Goal: Information Seeking & Learning: Learn about a topic

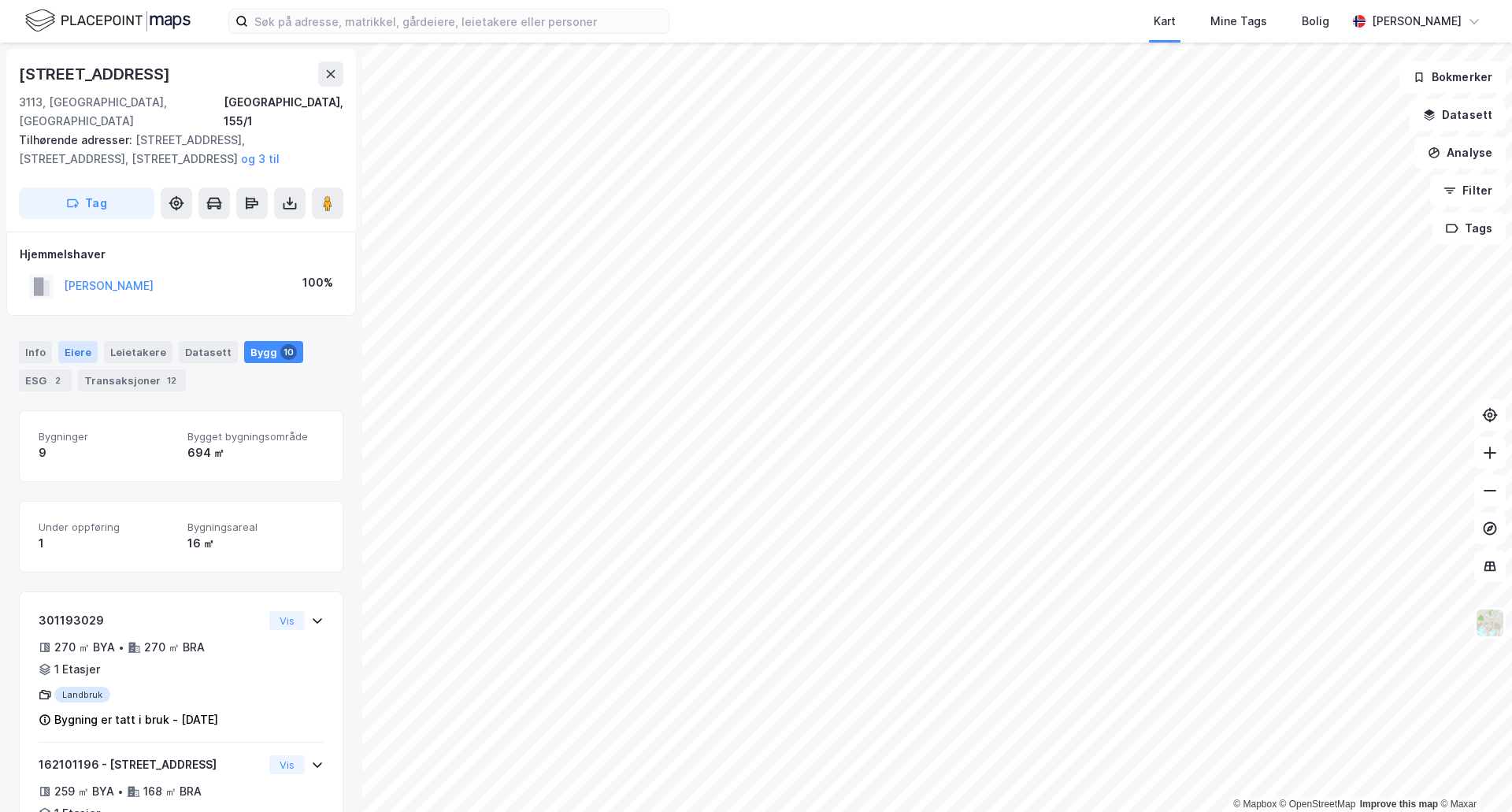
click at [59, 341] on div "Eiere" at bounding box center [78, 352] width 39 height 22
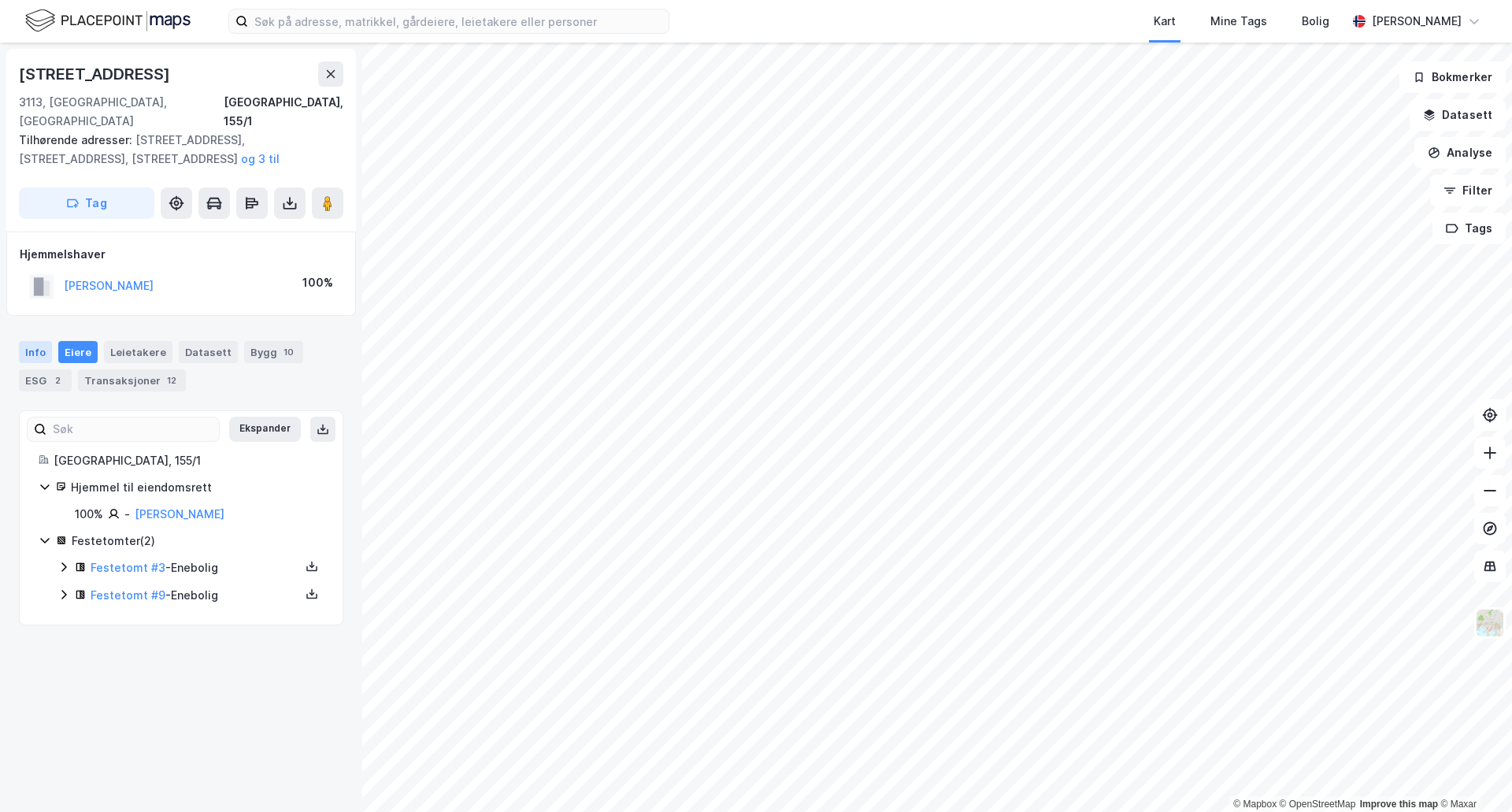
click at [33, 341] on div "Info" at bounding box center [36, 352] width 33 height 22
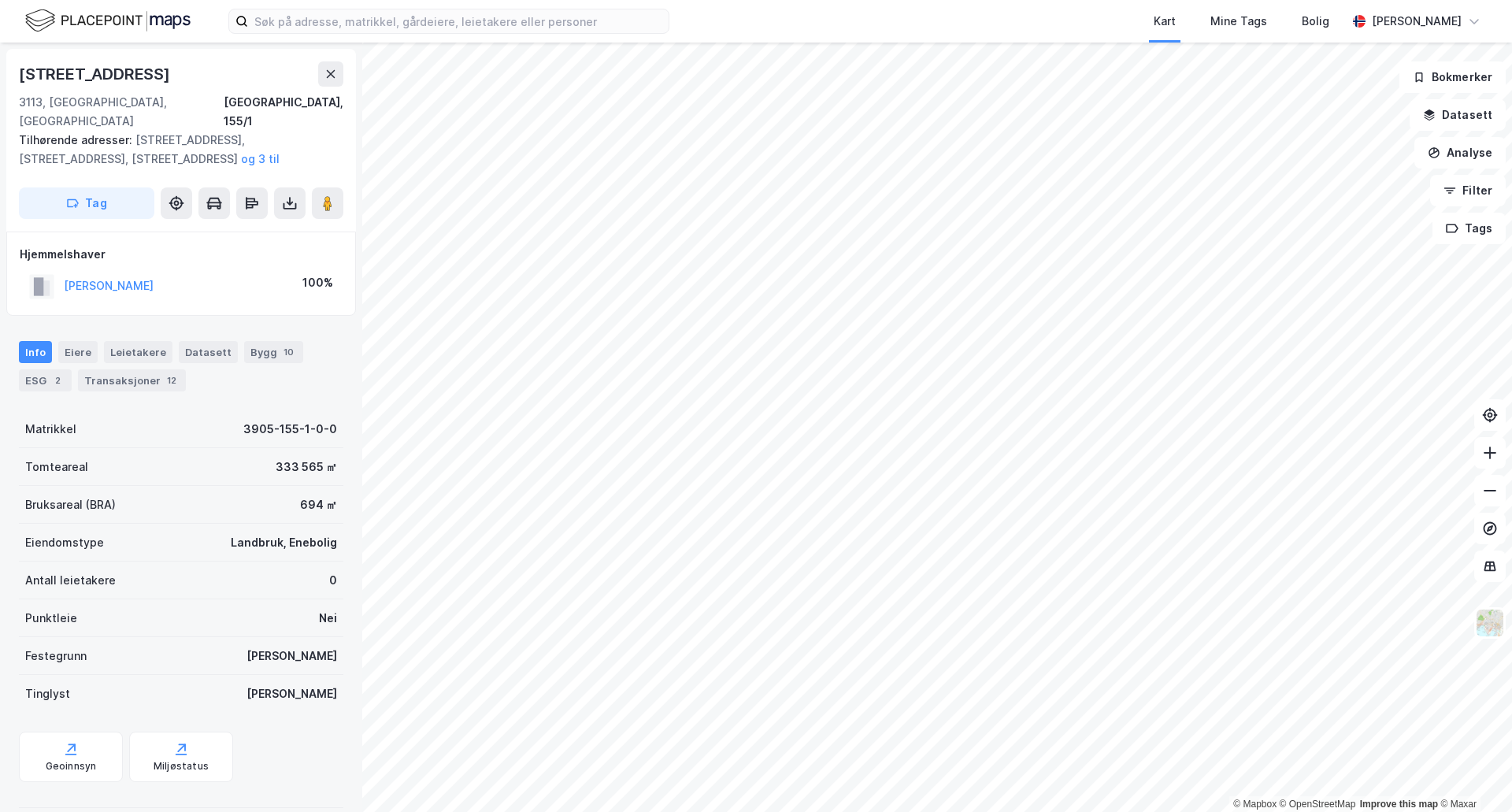
drag, startPoint x: 270, startPoint y: 346, endPoint x: 269, endPoint y: 316, distance: 30.0
click at [270, 344] on div "Info [PERSON_NAME] Datasett Bygg 10 ESG 2 Transaksjoner 12" at bounding box center [181, 366] width 324 height 50
click at [280, 344] on div "10" at bounding box center [289, 352] width 17 height 16
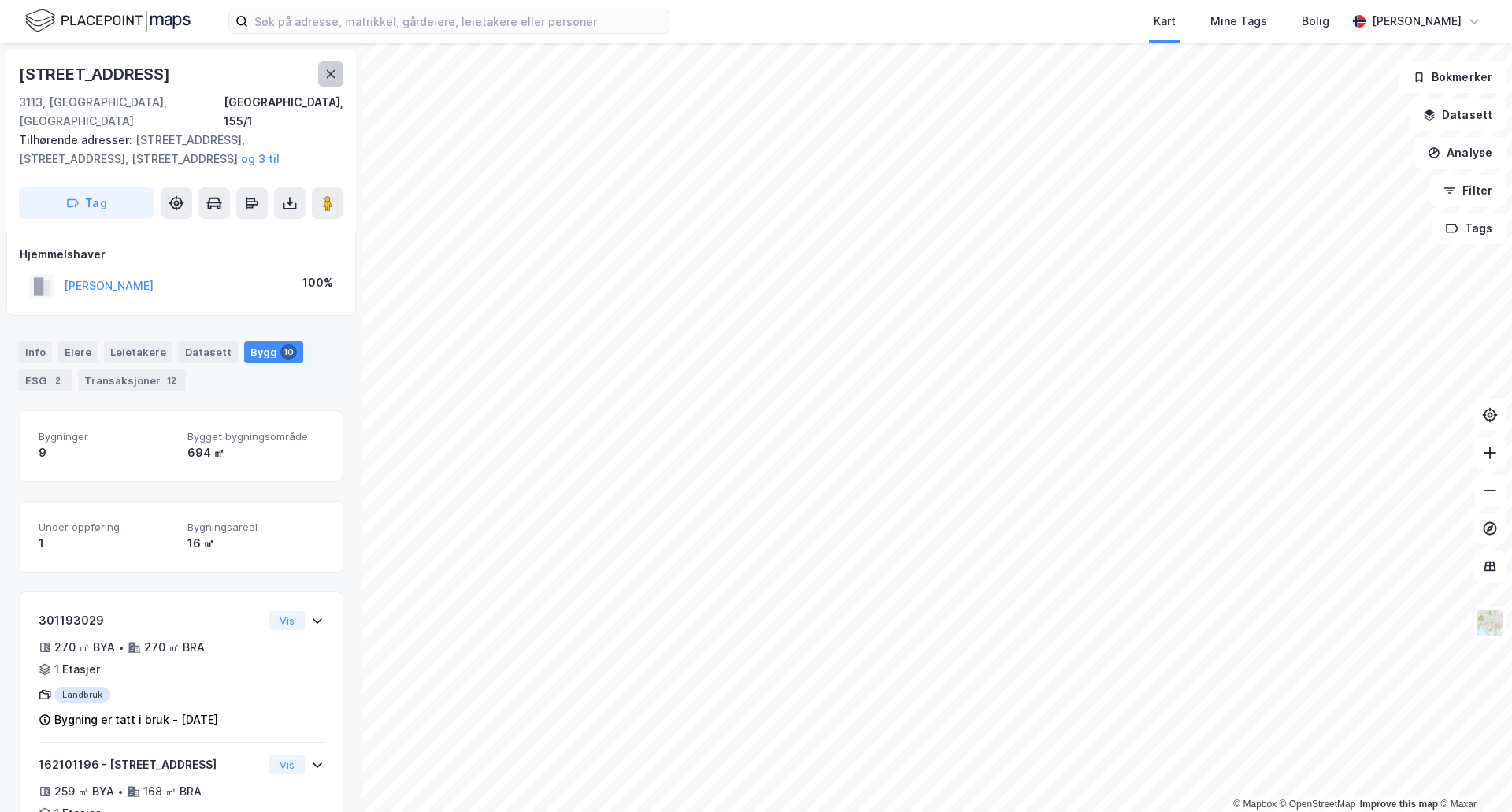
click at [319, 71] on button at bounding box center [331, 74] width 25 height 25
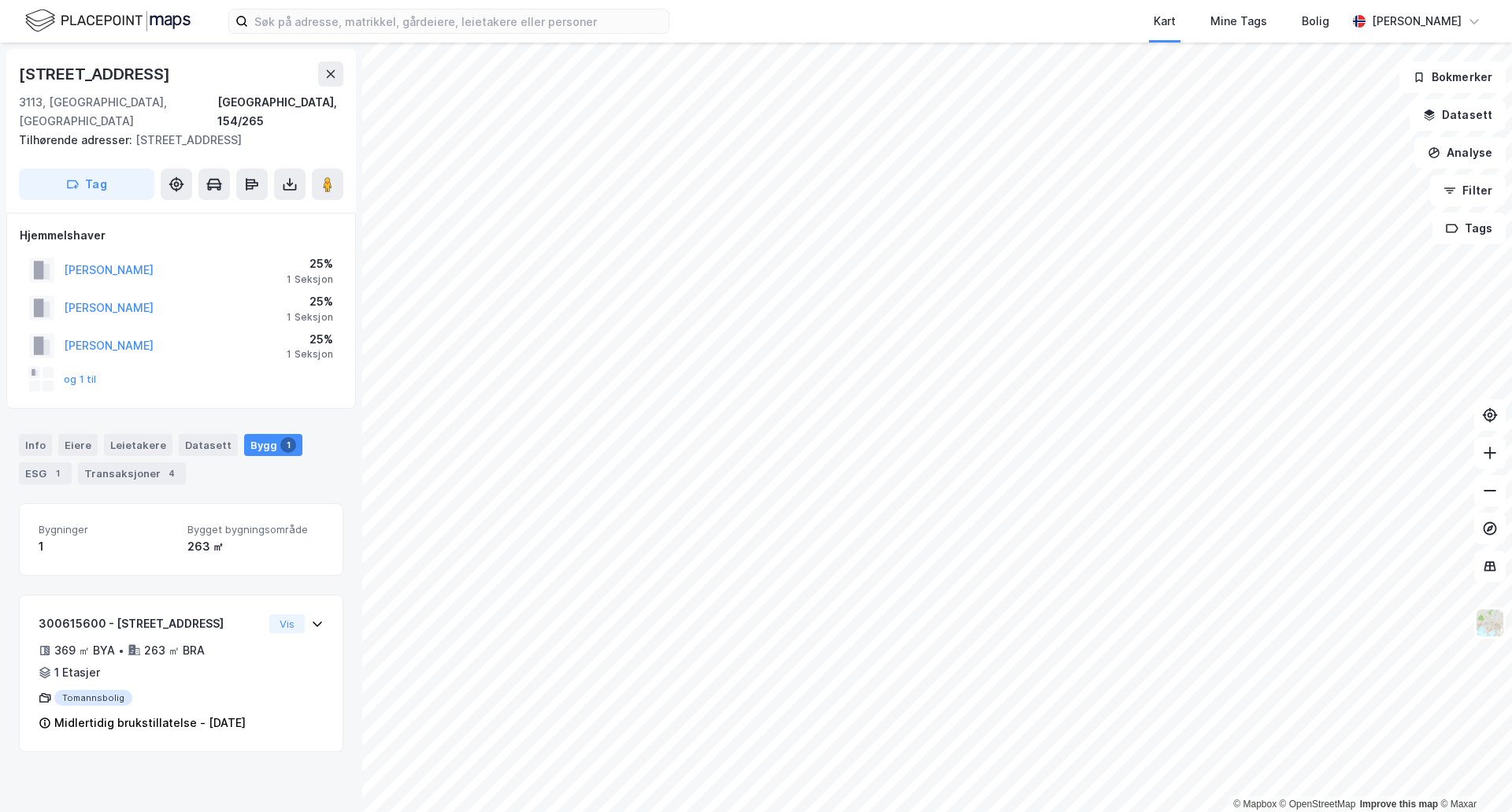
click at [113, 68] on div "[STREET_ADDRESS]" at bounding box center [96, 74] width 154 height 25
click at [333, 69] on icon at bounding box center [330, 73] width 13 height 13
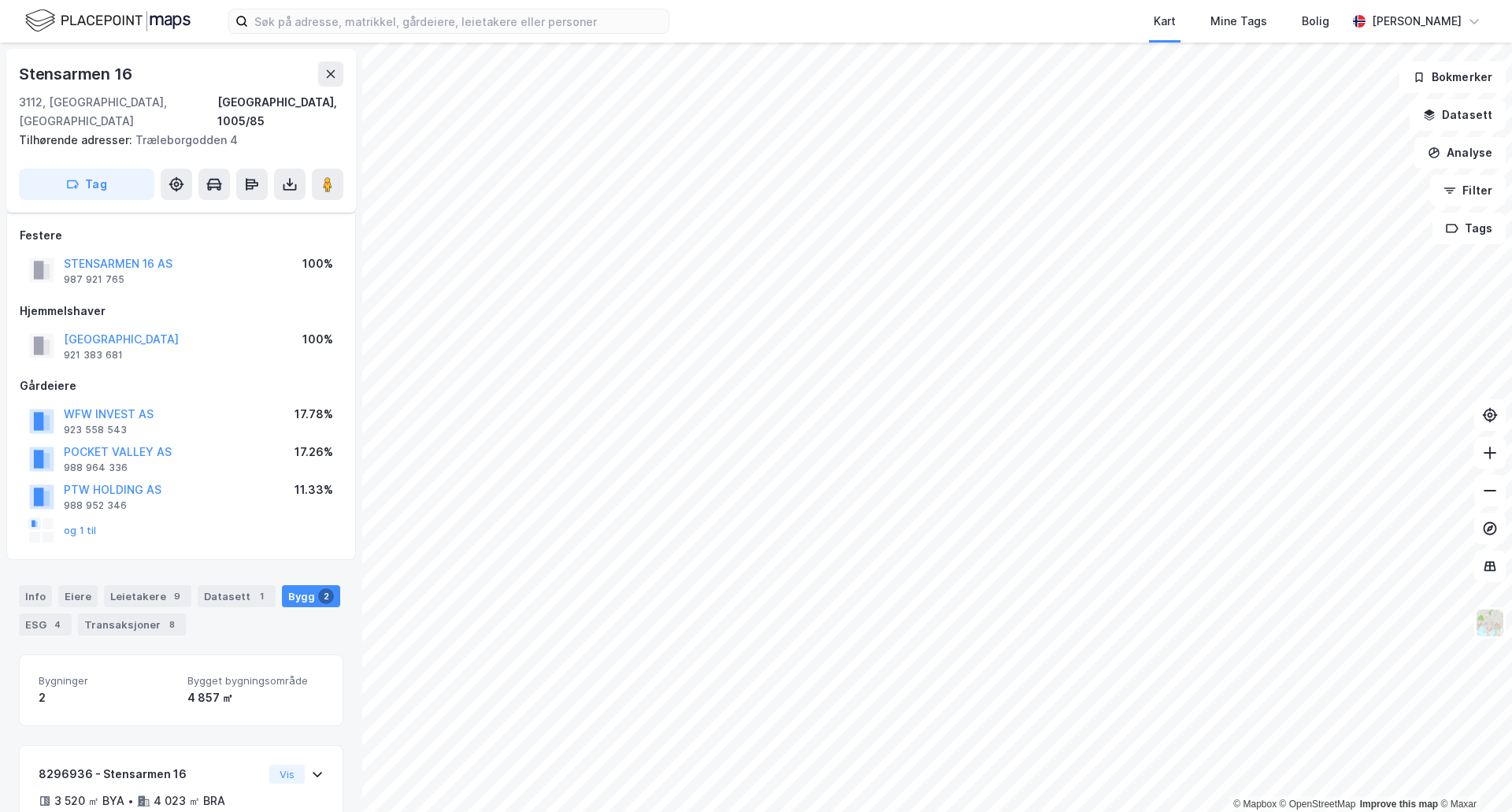
scroll to position [216, 0]
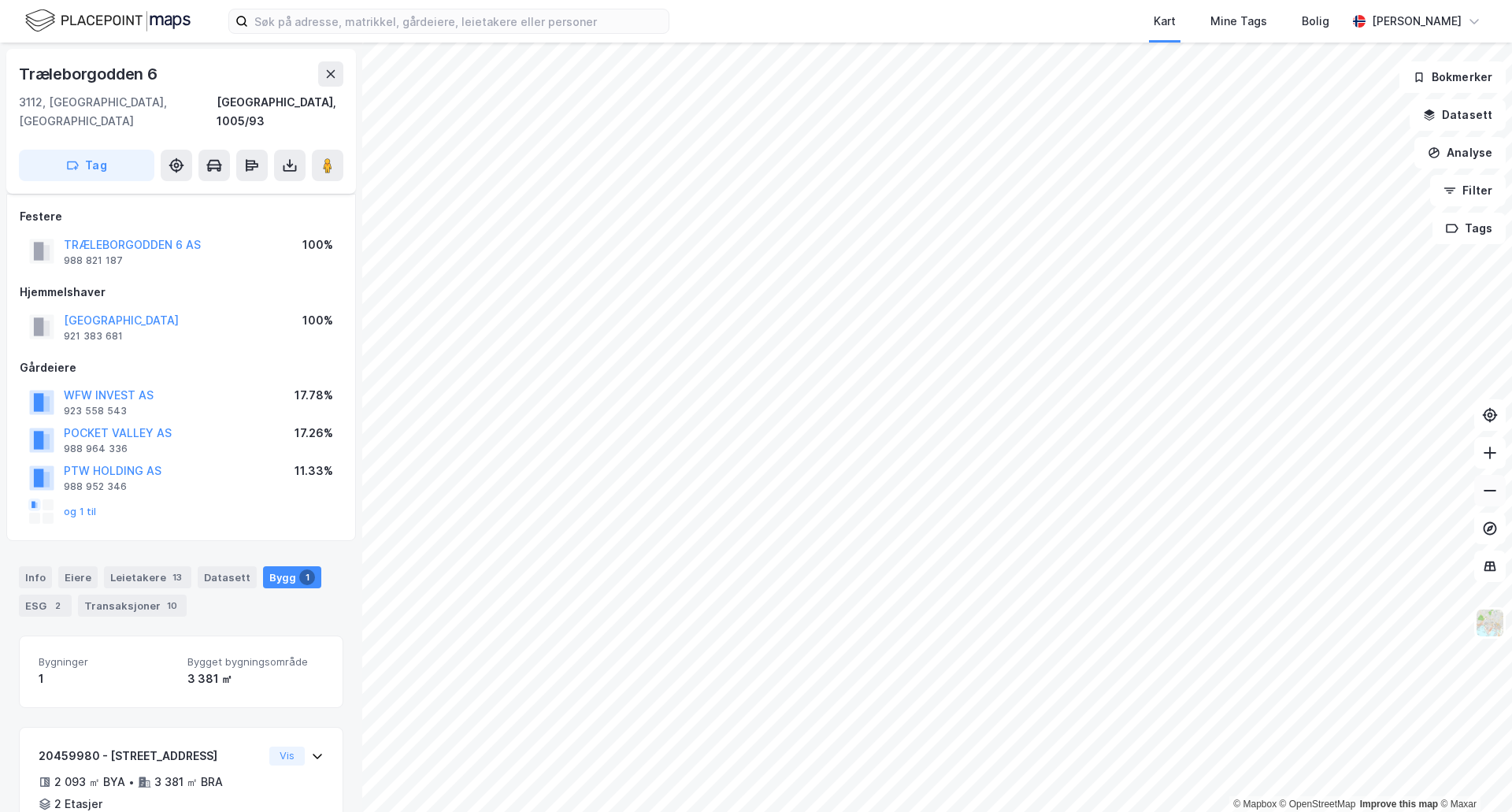
scroll to position [72, 0]
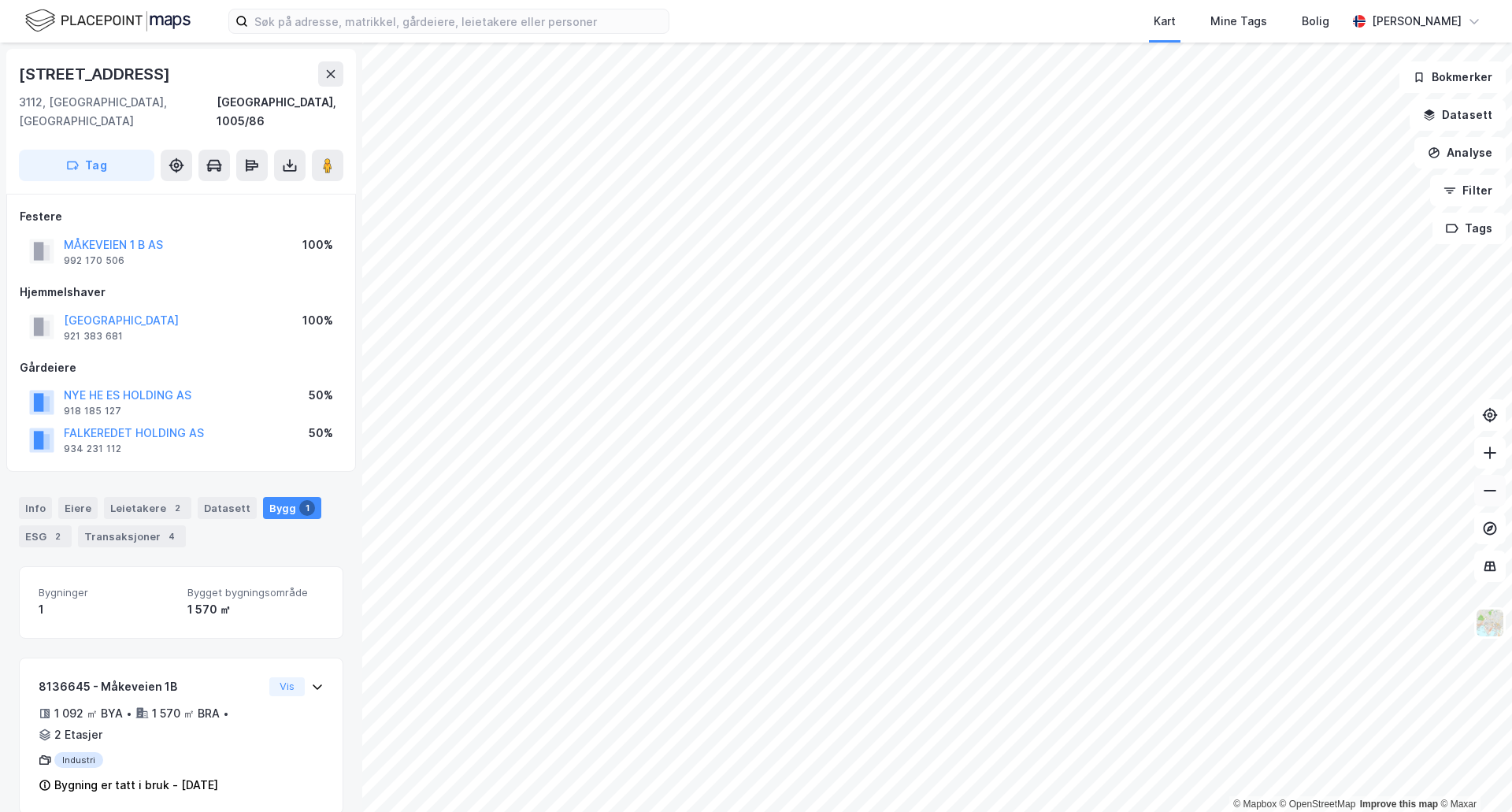
scroll to position [3, 0]
click at [1379, 804] on div "© Mapbox © OpenStreetMap Improve this map © Maxar" at bounding box center [756, 427] width 1512 height 769
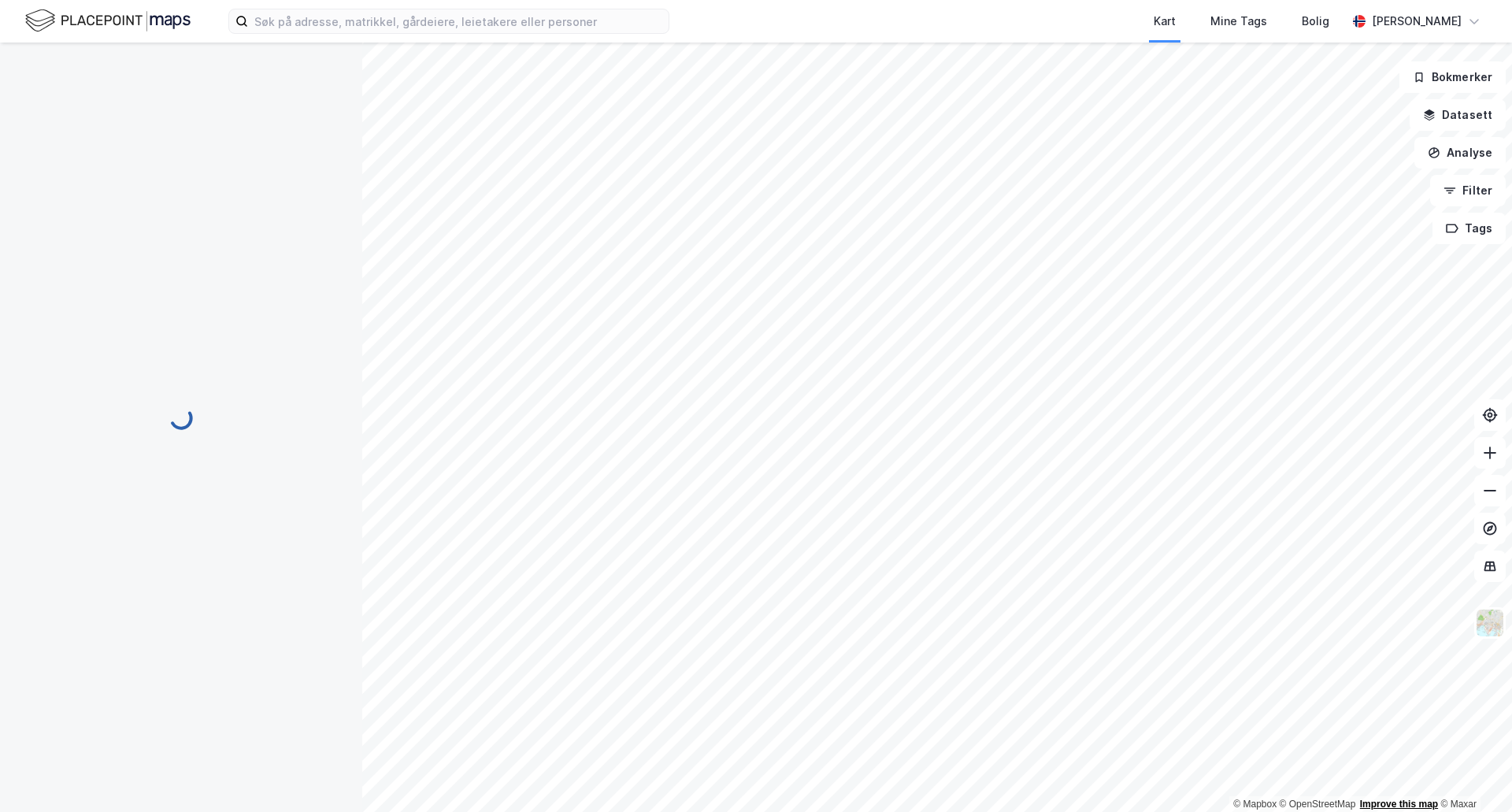
scroll to position [0, 0]
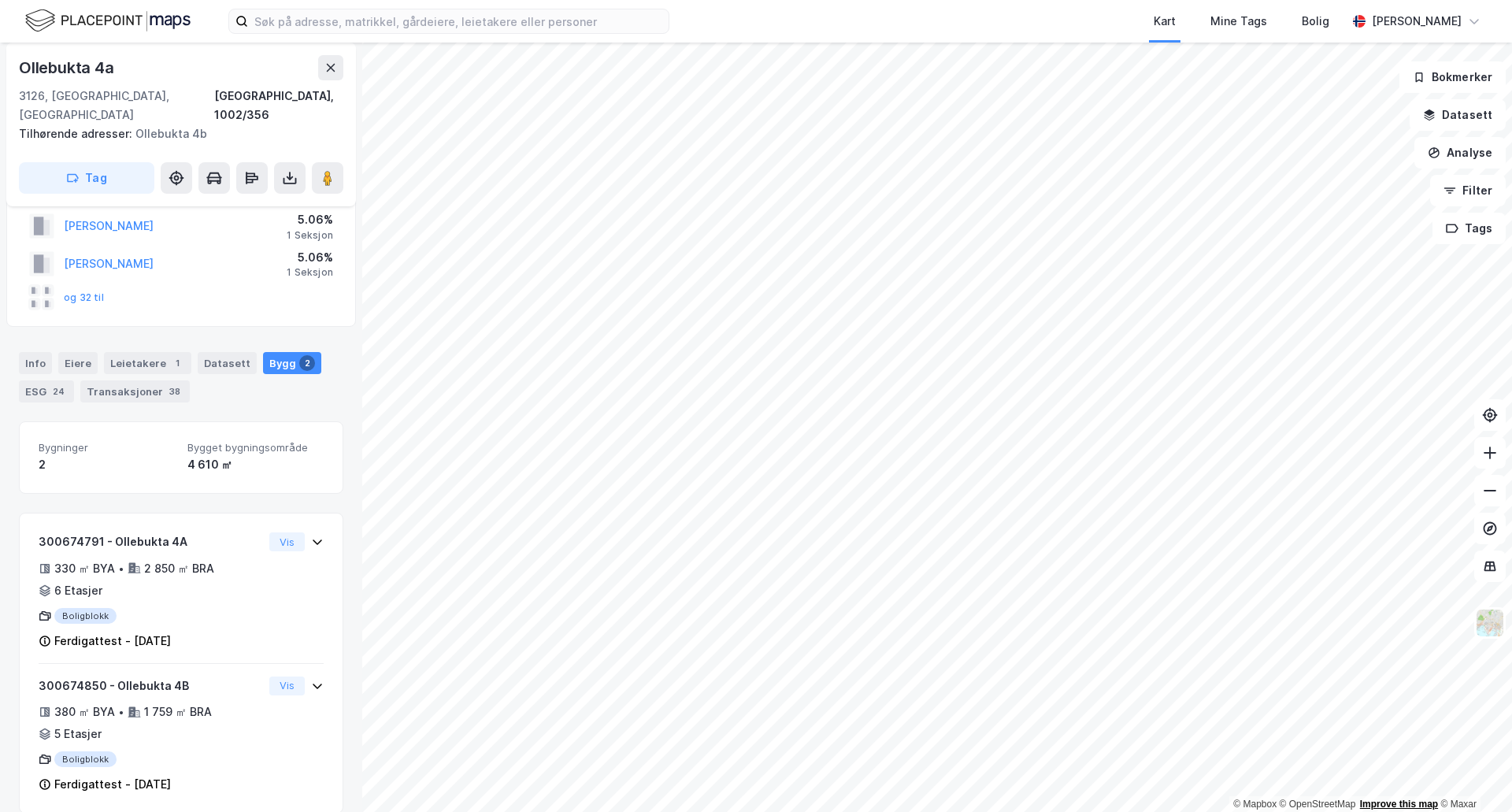
scroll to position [83, 0]
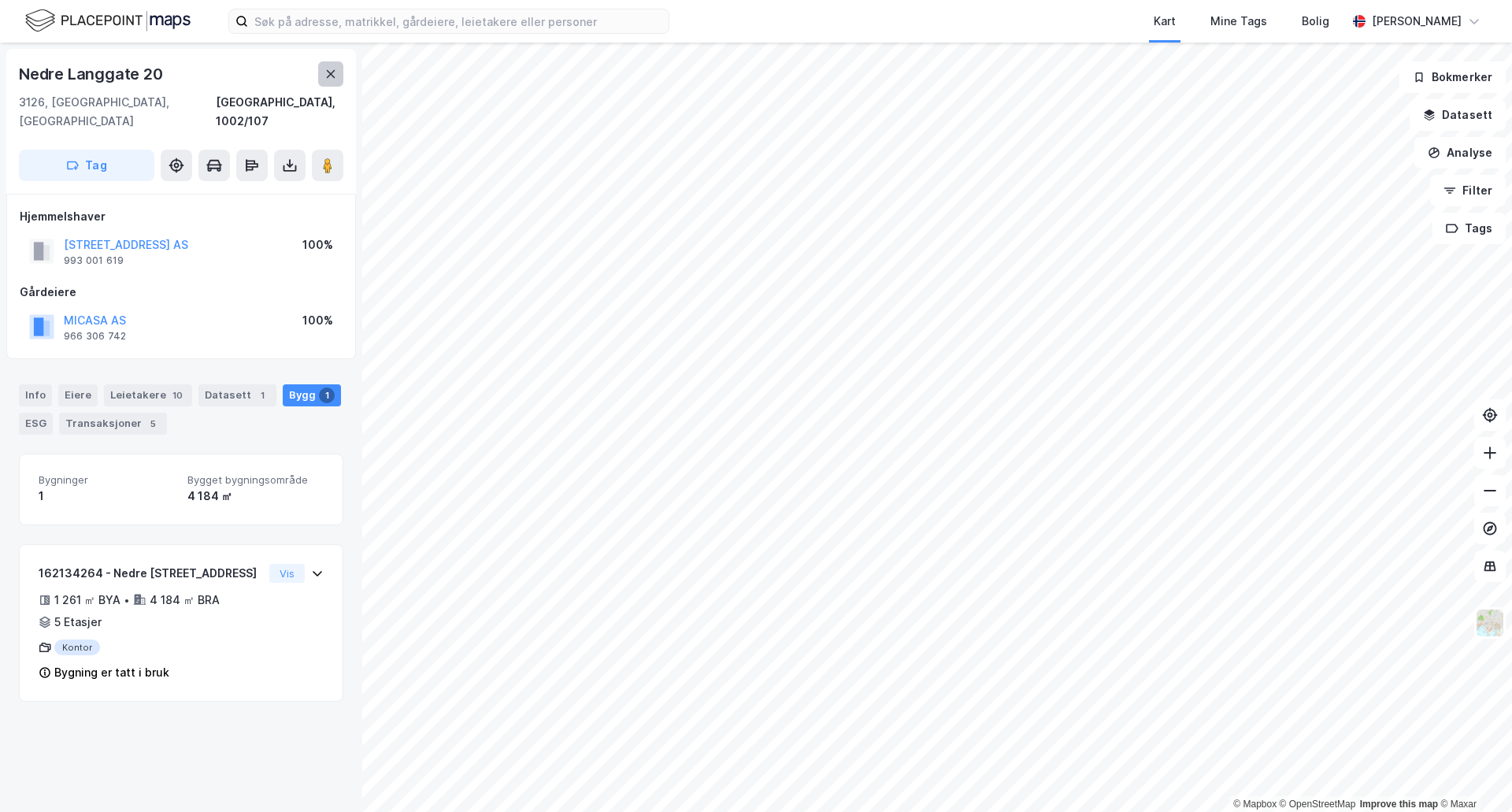
click at [322, 78] on button at bounding box center [331, 74] width 25 height 25
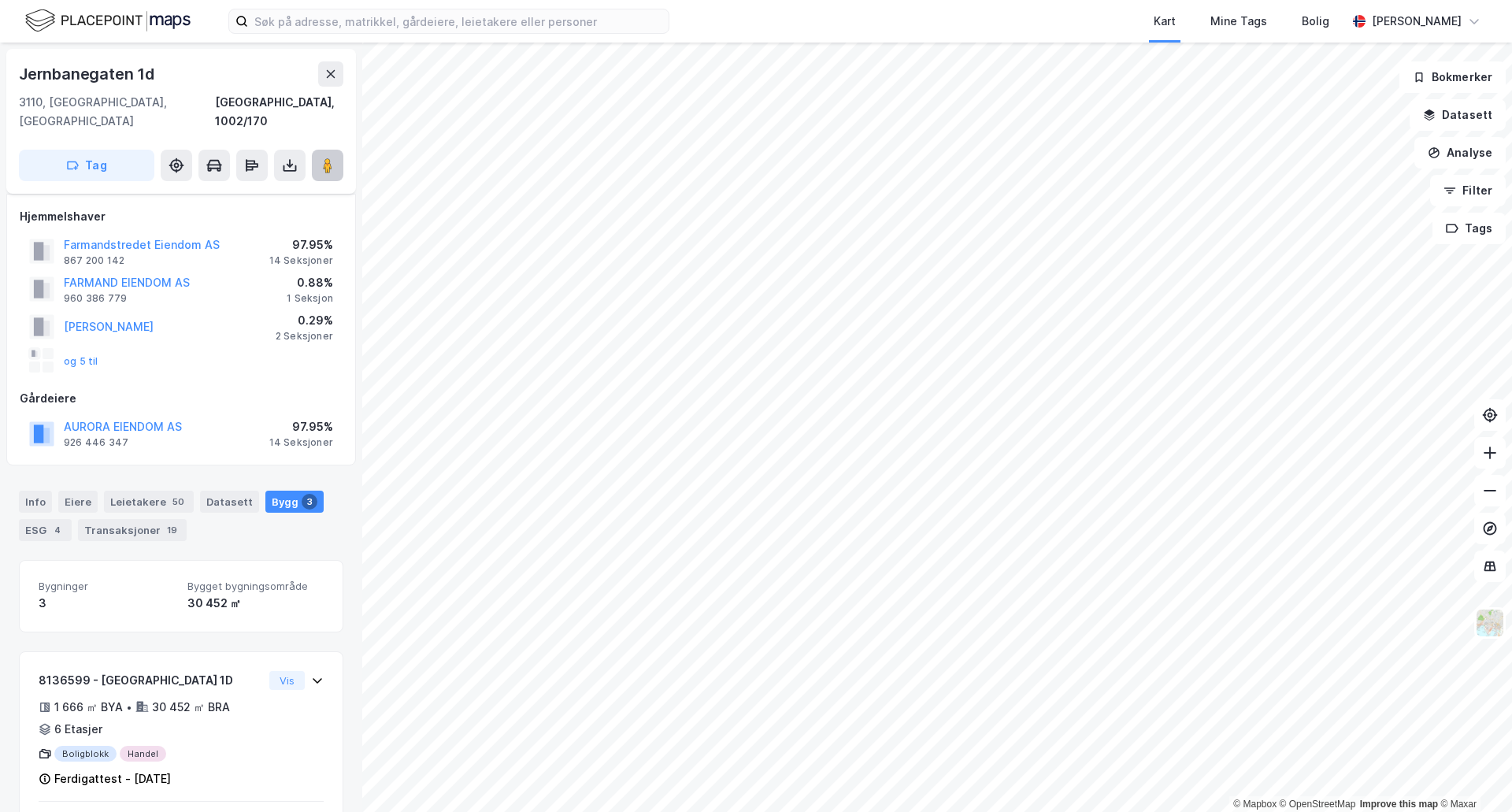
scroll to position [83, 0]
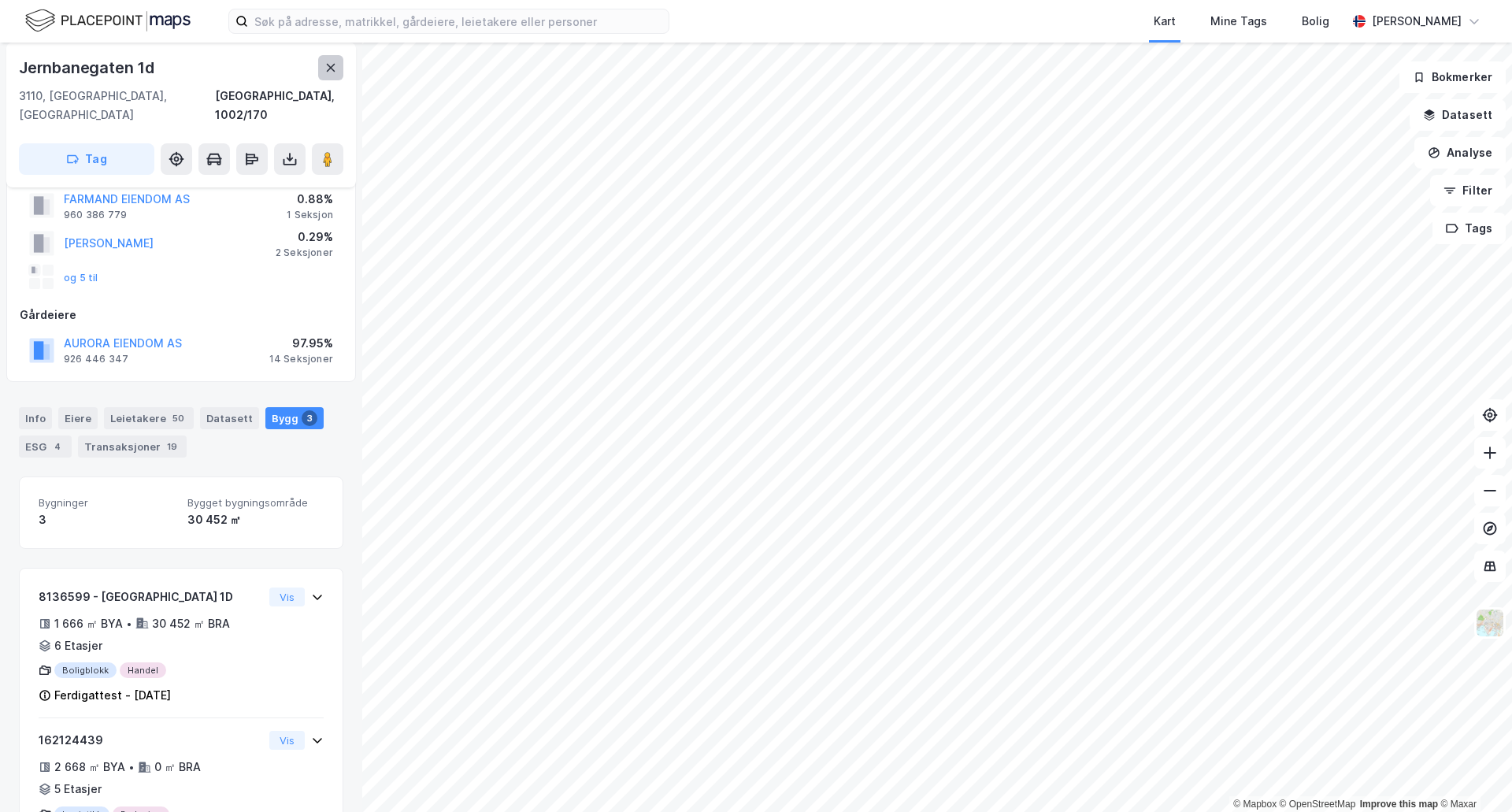
click at [323, 68] on button at bounding box center [331, 68] width 25 height 25
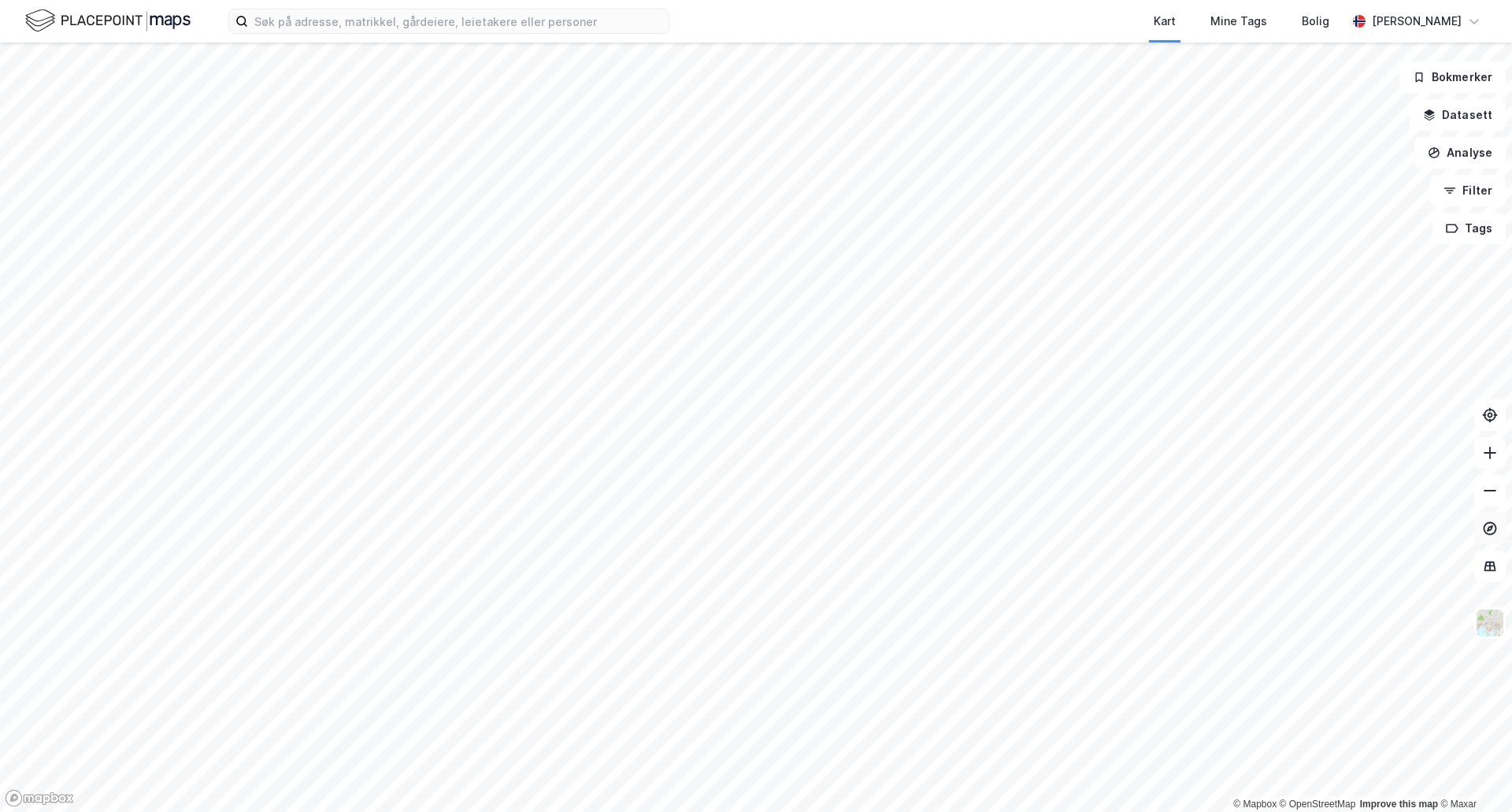
click at [1479, 534] on button at bounding box center [1490, 529] width 32 height 32
click at [1259, 811] on html "Kart Mine Tags Bolig [PERSON_NAME] © Mapbox © OpenStreetMap Improve this map © …" at bounding box center [756, 406] width 1512 height 812
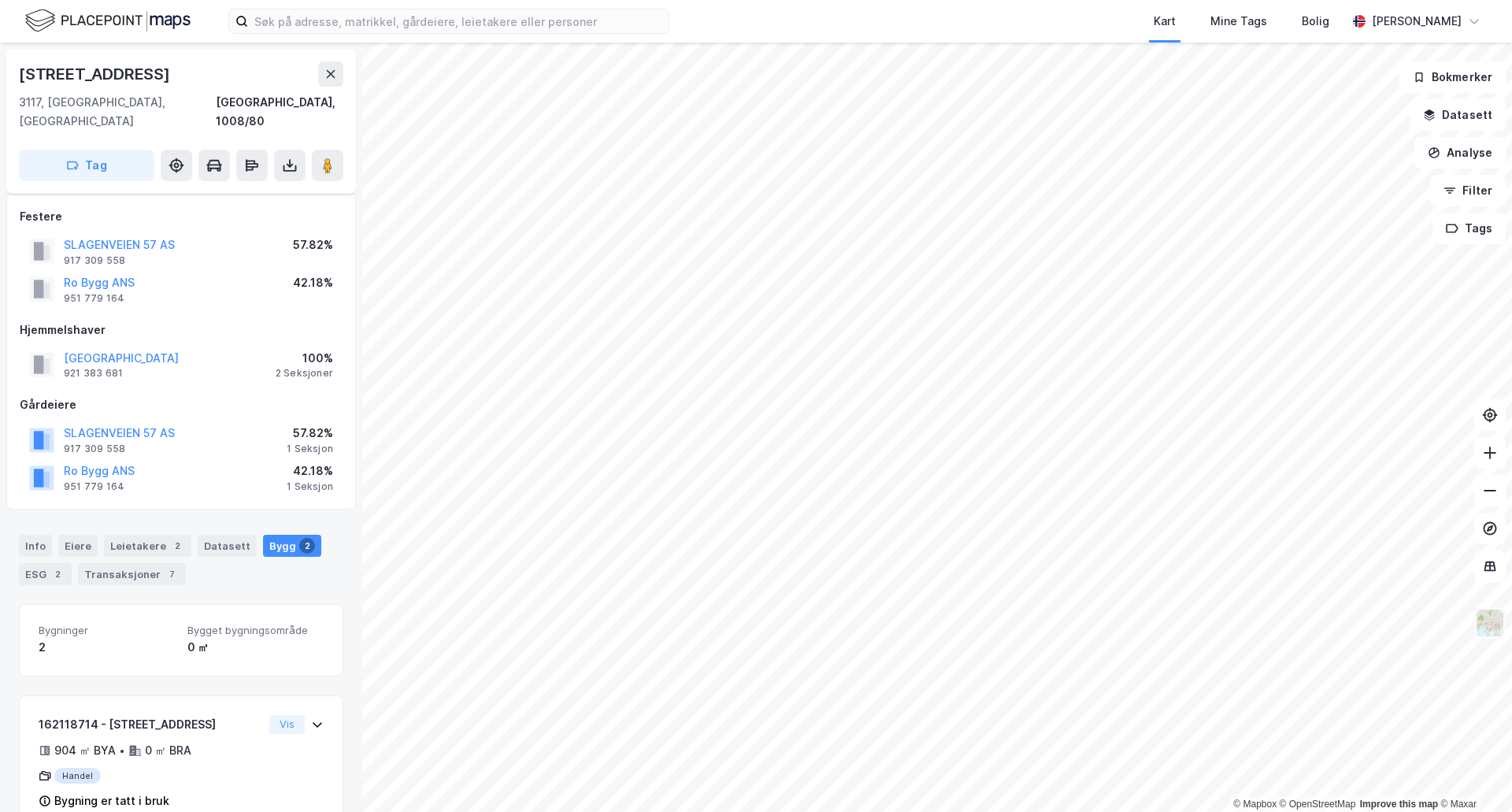
scroll to position [83, 0]
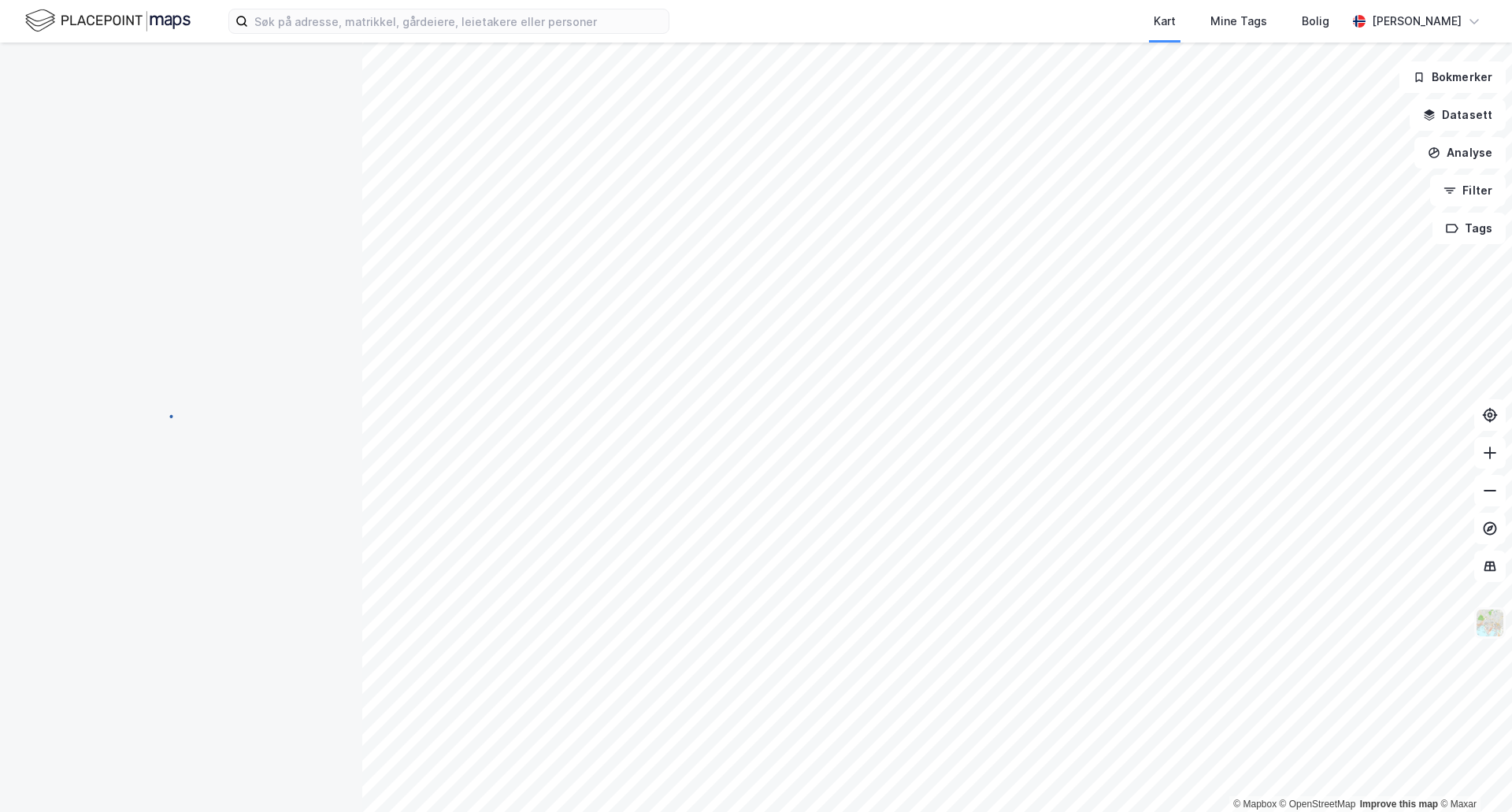
scroll to position [3, 0]
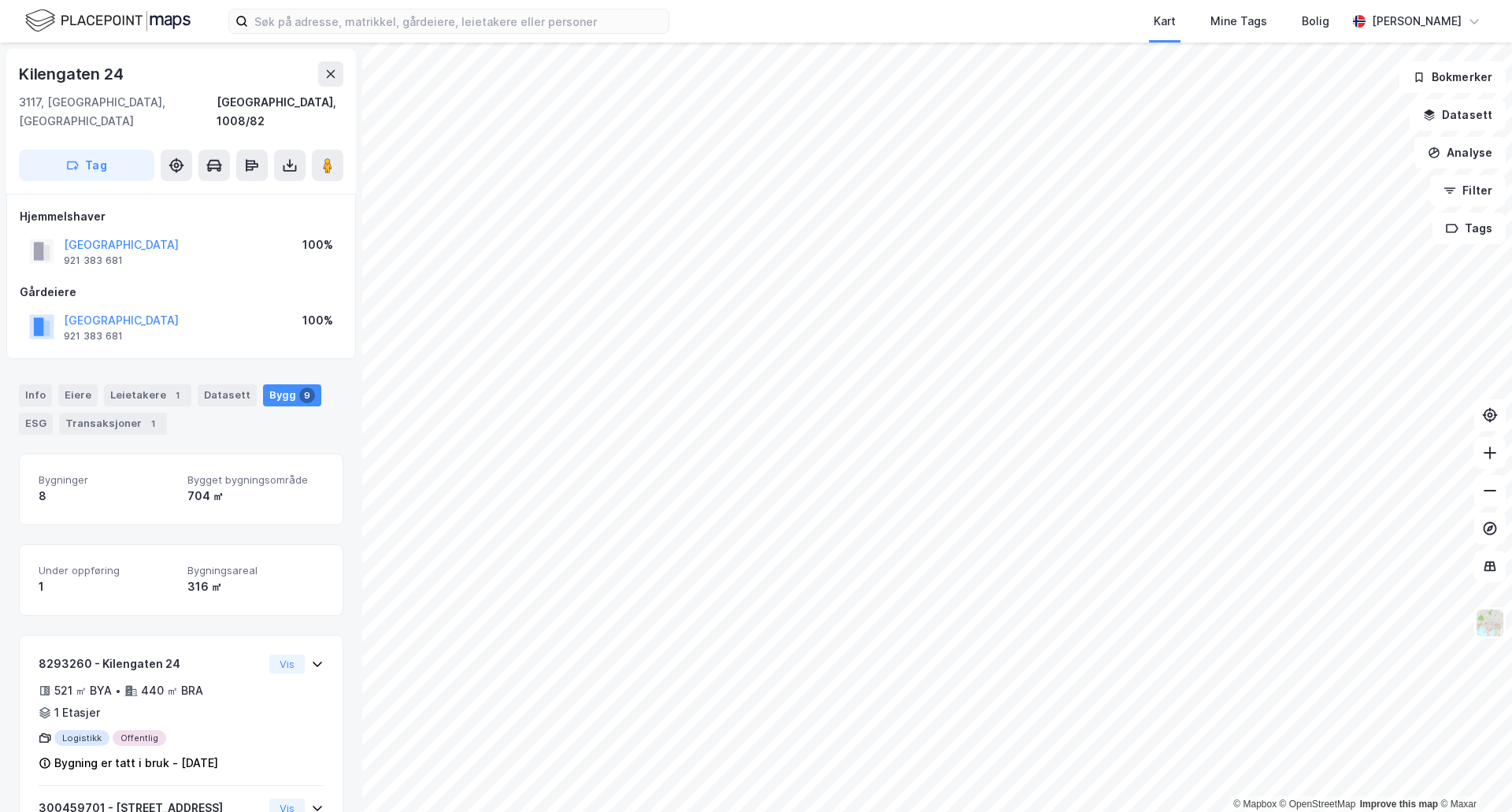
scroll to position [3, 0]
